Goal: Find specific page/section: Find specific page/section

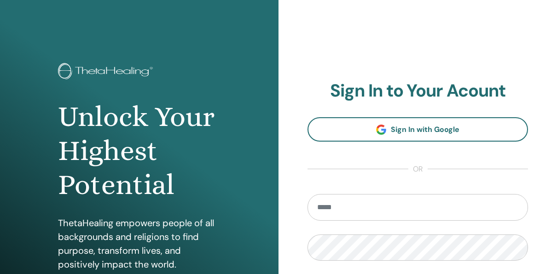
scroll to position [138, 0]
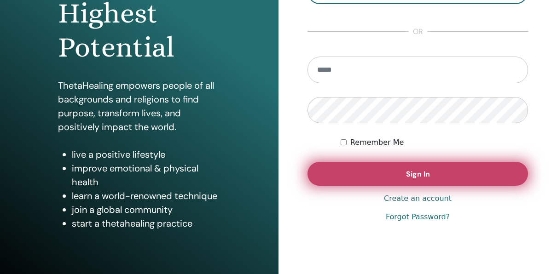
type input "**********"
click at [437, 169] on button "Sign In" at bounding box center [418, 174] width 221 height 24
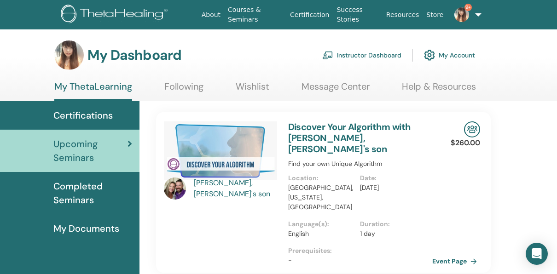
click at [391, 52] on link "Instructor Dashboard" at bounding box center [361, 55] width 79 height 20
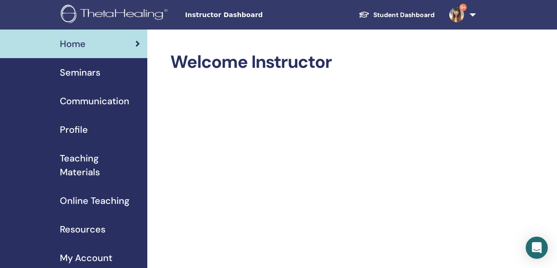
click at [87, 156] on span "Teaching Materials" at bounding box center [100, 165] width 80 height 28
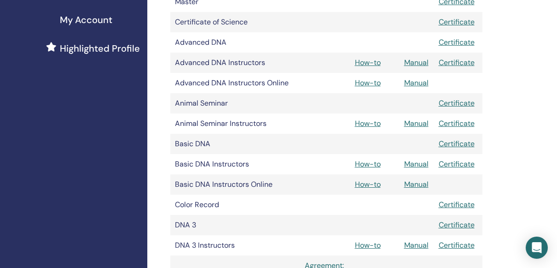
scroll to position [230, 0]
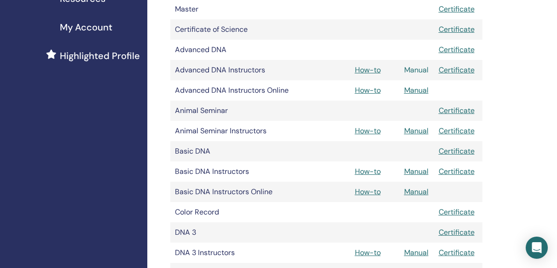
click at [416, 68] on link "Manual" at bounding box center [416, 70] width 24 height 10
